Goal: Transaction & Acquisition: Purchase product/service

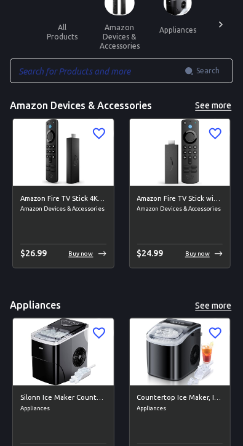
scroll to position [47, 0]
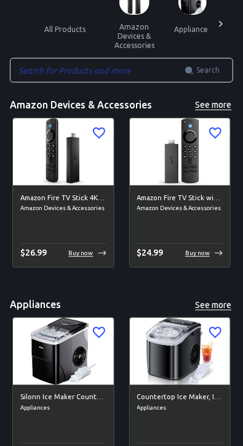
click at [43, 72] on input "text" at bounding box center [97, 70] width 175 height 25
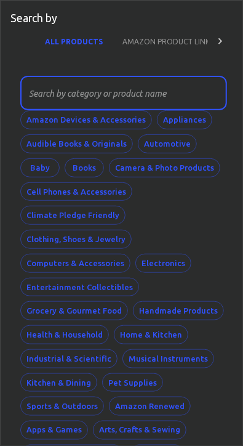
click at [150, 37] on button "AMAZON PRODUCT LINK" at bounding box center [166, 41] width 107 height 30
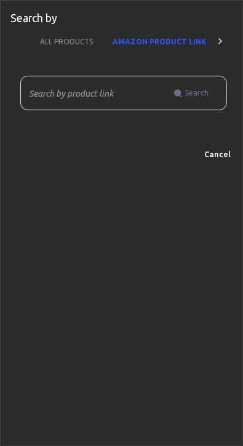
scroll to position [0, 7]
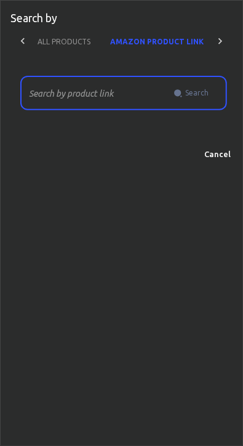
paste input "[URL][DOMAIN_NAME]"
type input "[URL][DOMAIN_NAME]"
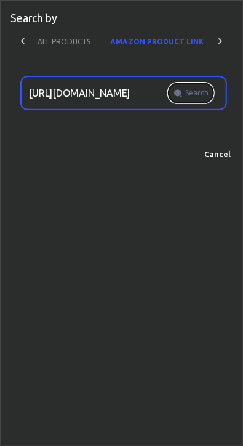
click at [203, 93] on span "Search" at bounding box center [196, 93] width 23 height 12
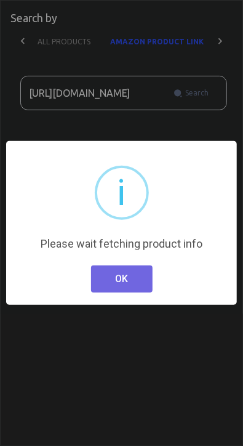
scroll to position [0, 0]
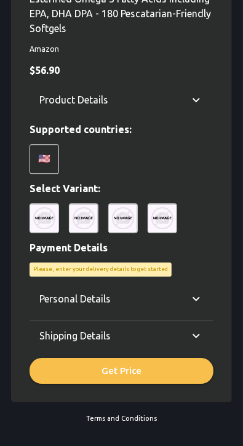
scroll to position [463, 0]
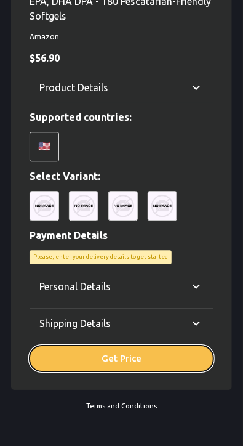
click at [147, 346] on button "Get Price" at bounding box center [122, 359] width 184 height 26
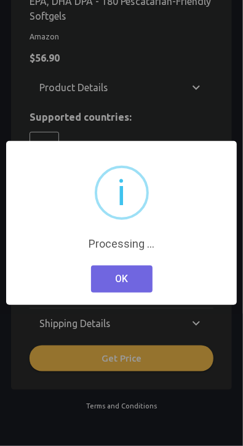
click at [139, 274] on button "OK" at bounding box center [122, 279] width 62 height 27
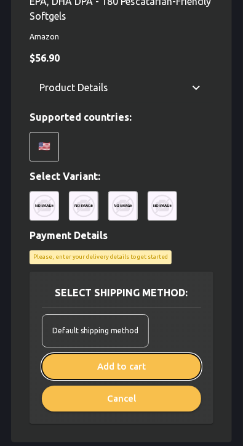
click at [165, 354] on button "Add to cart" at bounding box center [122, 367] width 160 height 26
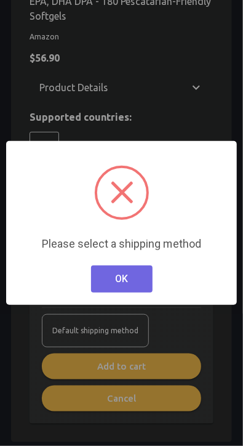
click at [141, 274] on button "OK" at bounding box center [122, 279] width 62 height 27
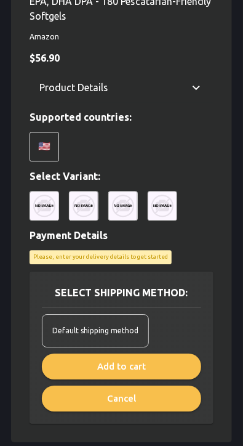
click at [123, 325] on span "Default shipping method" at bounding box center [95, 331] width 86 height 12
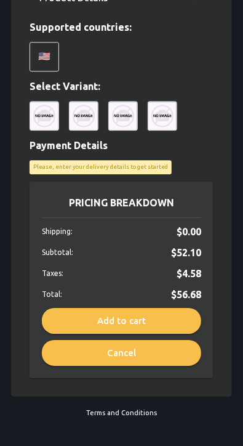
scroll to position [560, 0]
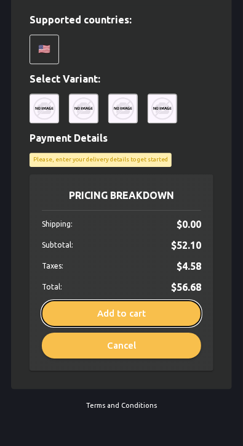
click at [152, 301] on button "Add to cart" at bounding box center [122, 314] width 160 height 26
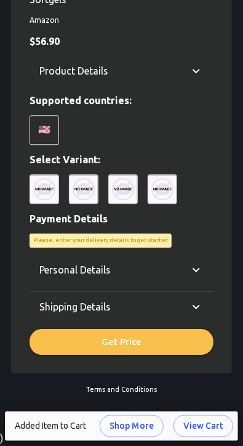
scroll to position [463, 0]
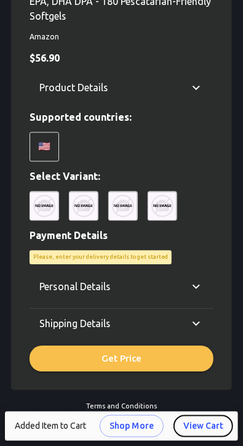
click at [213, 423] on button "View Cart" at bounding box center [204, 426] width 60 height 23
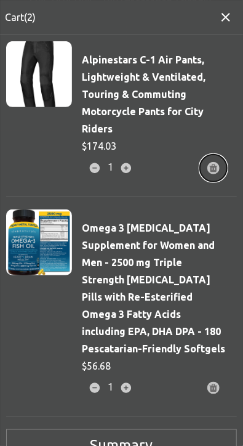
click at [217, 166] on circle "button" at bounding box center [214, 168] width 12 height 12
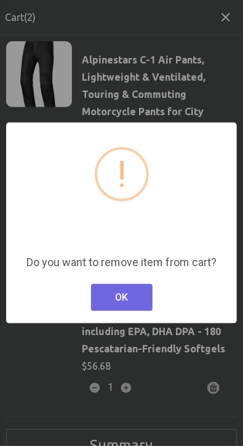
click at [137, 296] on button "OK" at bounding box center [122, 297] width 62 height 27
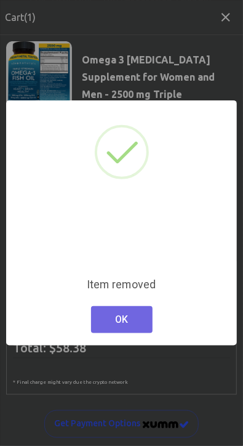
click at [135, 323] on button "OK" at bounding box center [122, 319] width 62 height 27
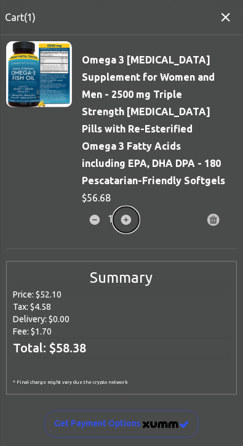
click at [125, 215] on icon "button" at bounding box center [126, 220] width 10 height 10
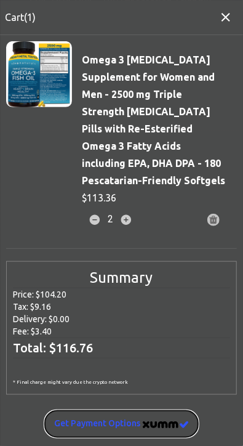
click at [139, 417] on span "Get Payment options" at bounding box center [121, 424] width 135 height 15
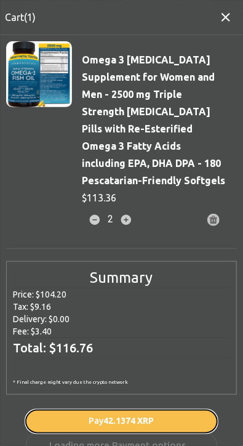
click at [153, 417] on span "42.1374 XRP" at bounding box center [129, 422] width 51 height 10
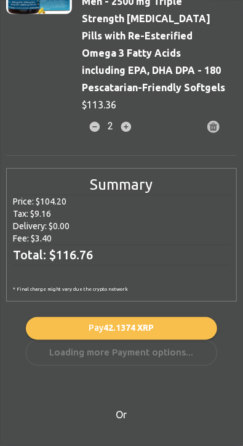
scroll to position [116, 0]
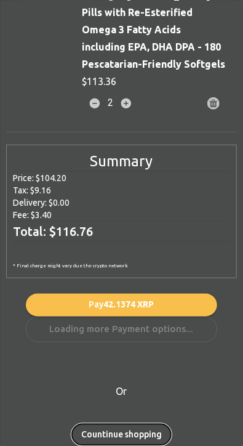
click at [153, 424] on button "Countinue shopping" at bounding box center [121, 435] width 100 height 23
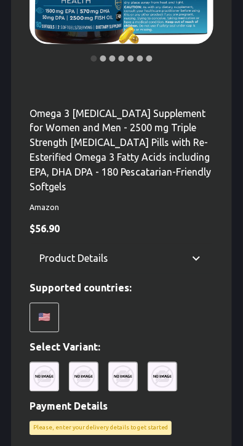
scroll to position [463, 0]
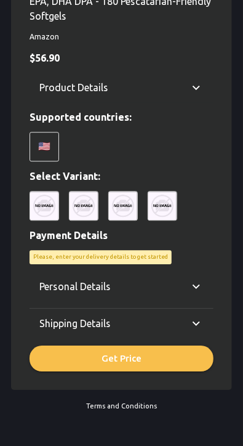
click at [197, 279] on icon at bounding box center [196, 286] width 15 height 15
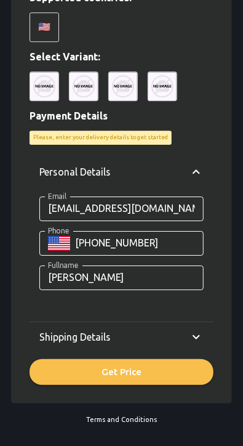
scroll to position [596, 0]
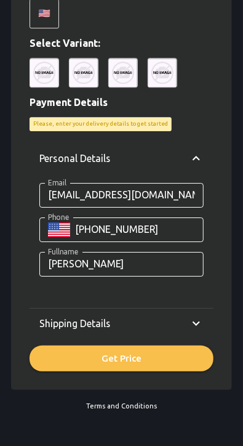
click at [203, 316] on icon at bounding box center [196, 323] width 15 height 15
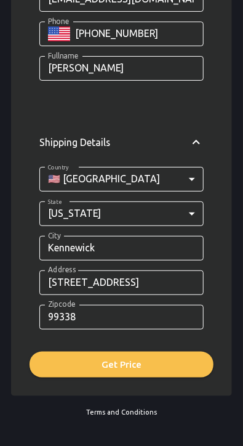
scroll to position [798, 0]
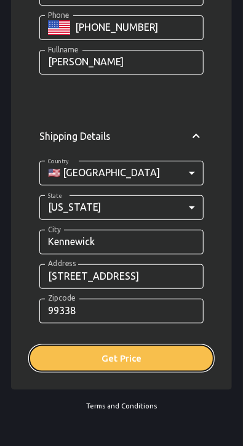
click at [171, 346] on button "Get Price" at bounding box center [122, 359] width 184 height 26
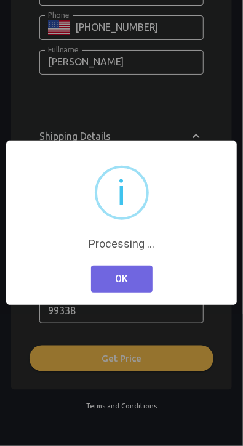
click at [133, 270] on button "OK" at bounding box center [122, 279] width 62 height 27
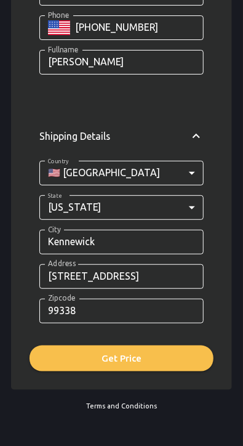
scroll to position [515, 0]
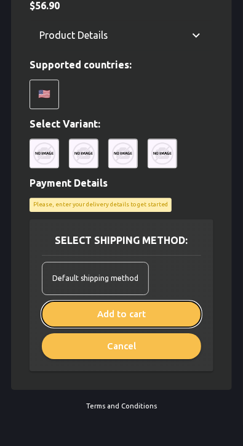
click at [170, 301] on button "Add to cart" at bounding box center [122, 314] width 160 height 26
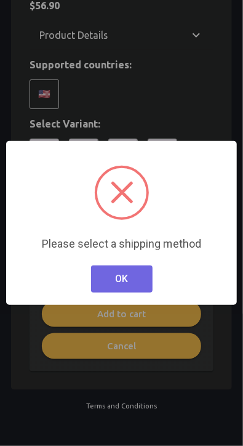
click at [141, 271] on button "OK" at bounding box center [122, 279] width 62 height 27
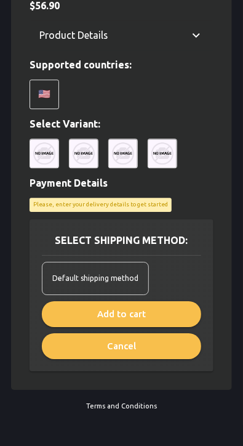
click at [129, 272] on span "Default shipping method" at bounding box center [95, 278] width 86 height 12
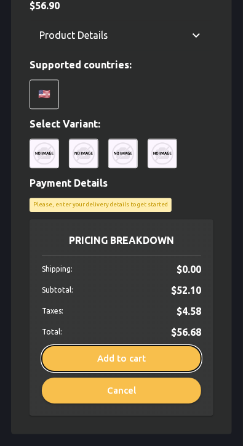
click at [162, 346] on button "Add to cart" at bounding box center [122, 359] width 160 height 26
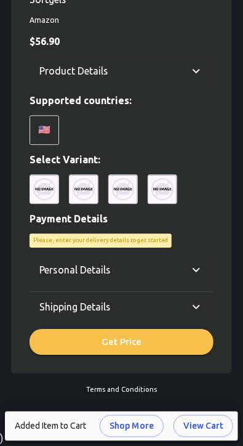
scroll to position [463, 0]
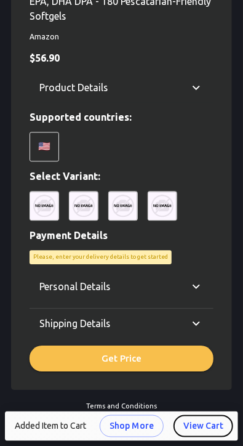
click at [211, 423] on button "View Cart" at bounding box center [204, 426] width 60 height 23
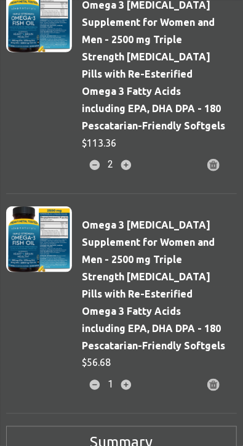
scroll to position [55, 0]
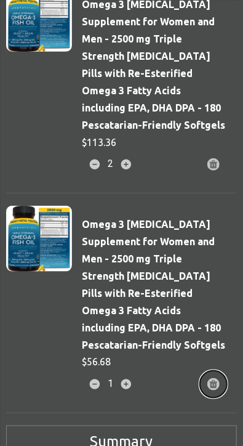
click at [219, 378] on circle "button" at bounding box center [214, 384] width 12 height 12
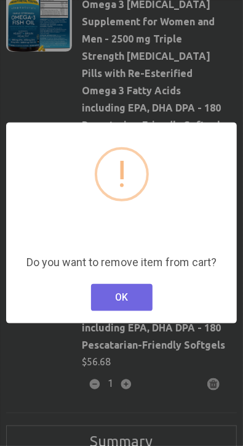
click at [137, 291] on button "OK" at bounding box center [122, 297] width 62 height 27
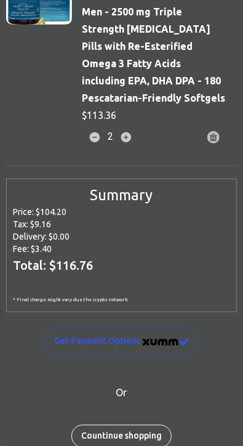
scroll to position [84, 0]
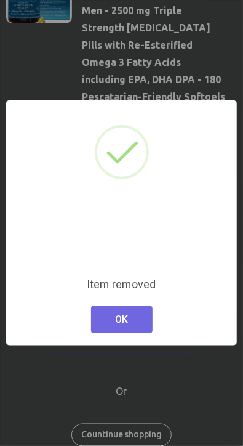
click at [135, 320] on button "OK" at bounding box center [122, 319] width 62 height 27
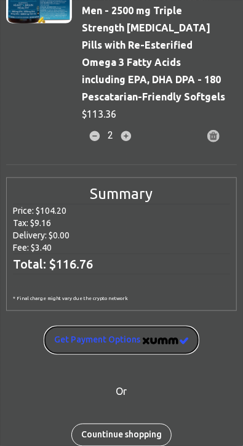
click at [137, 333] on span "Get Payment options" at bounding box center [121, 340] width 135 height 15
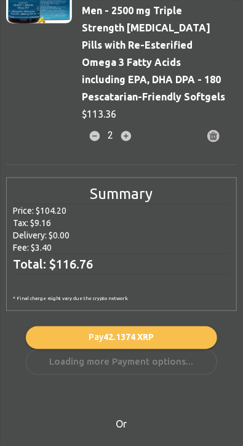
scroll to position [116, 0]
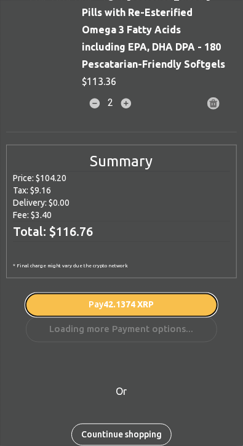
click at [154, 300] on span "42.1374 XRP" at bounding box center [129, 305] width 51 height 10
